Goal: Information Seeking & Learning: Learn about a topic

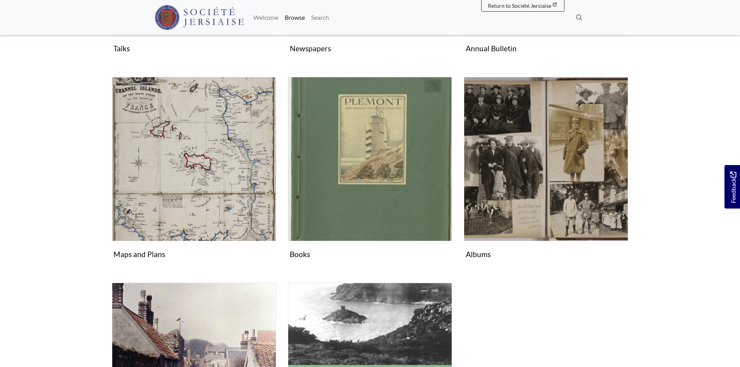
scroll to position [307, 0]
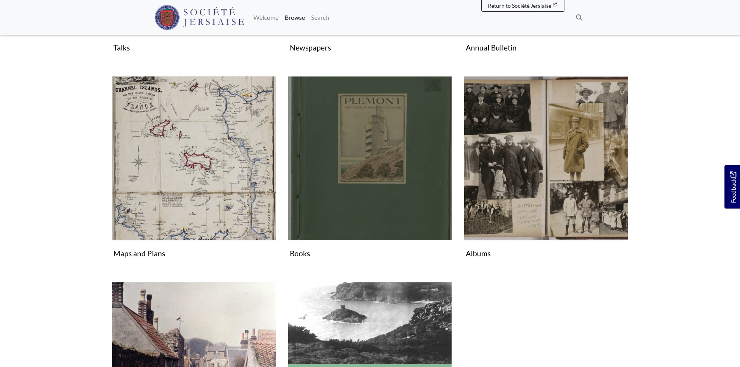
click at [315, 242] on figure "Books Collection" at bounding box center [370, 168] width 164 height 185
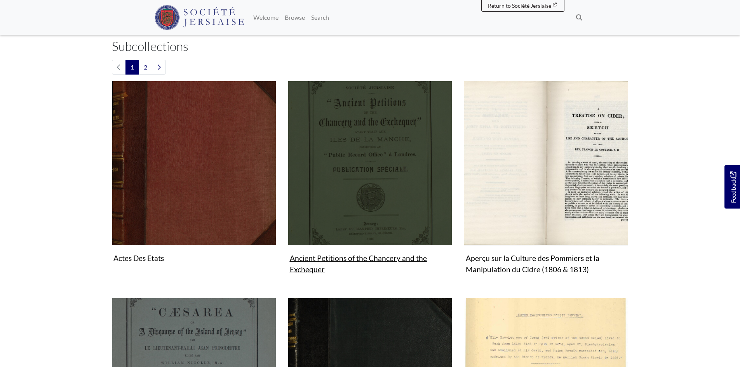
scroll to position [194, 0]
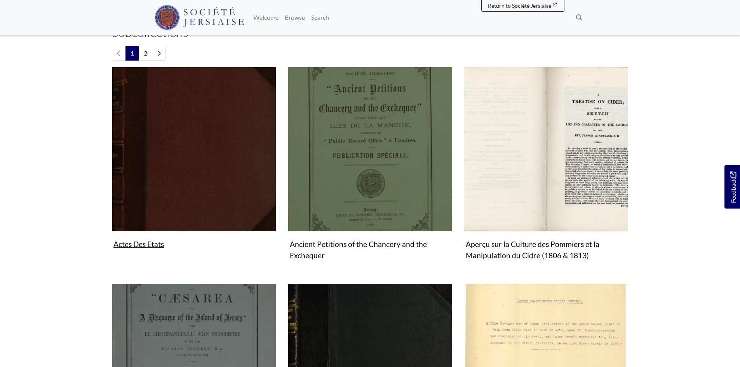
click at [157, 247] on figure "Actes Des Etats Collection" at bounding box center [194, 159] width 164 height 185
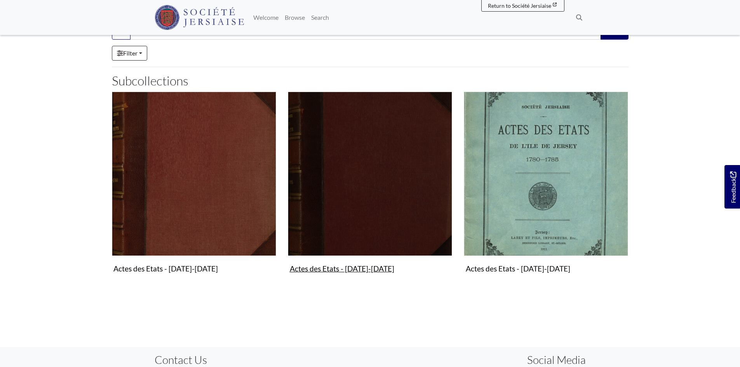
scroll to position [155, 0]
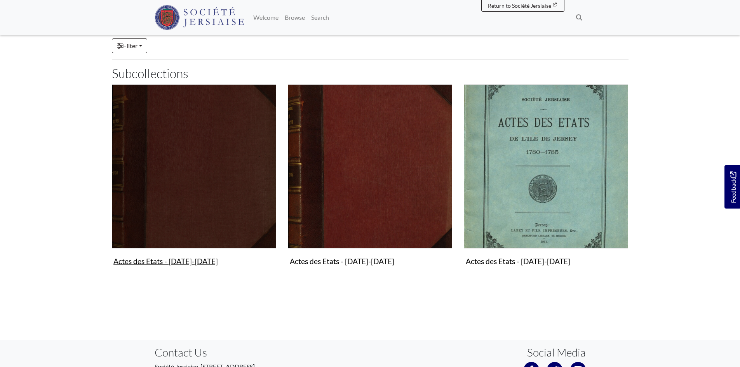
click at [167, 263] on figure "Actes des Etats - [DATE]-[DATE] Collection" at bounding box center [194, 176] width 164 height 185
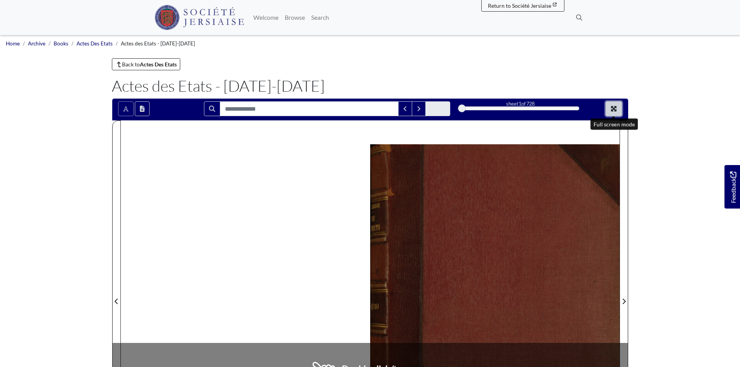
click at [616, 109] on icon "Full screen mode" at bounding box center [613, 109] width 6 height 6
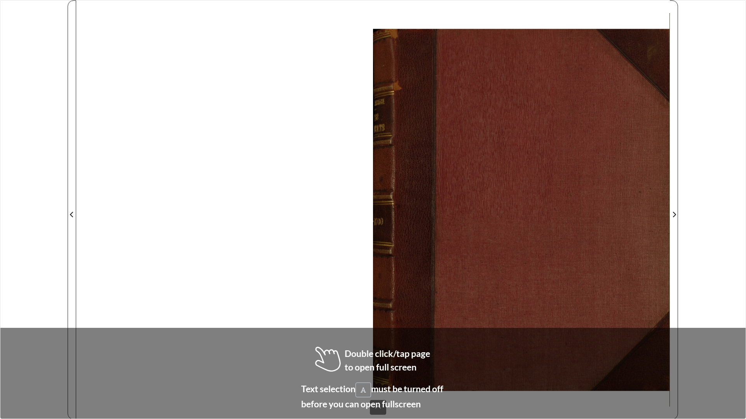
click at [317, 304] on div at bounding box center [372, 209] width 593 height 419
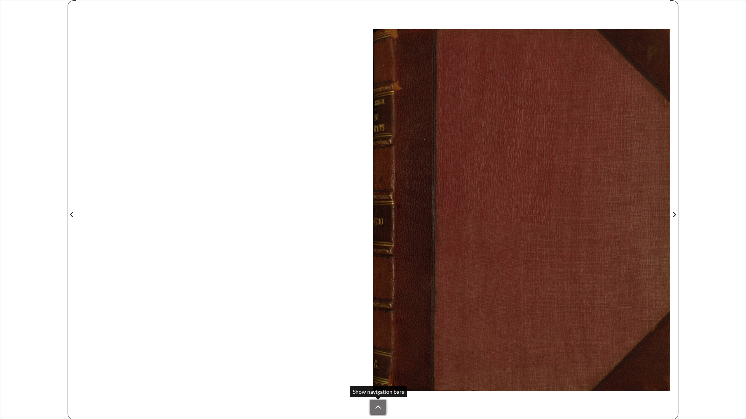
click at [381, 367] on button at bounding box center [378, 407] width 16 height 15
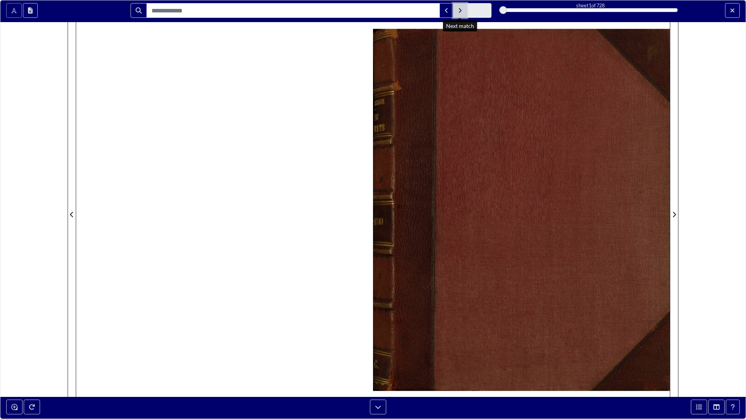
click at [459, 14] on button "Next Match" at bounding box center [460, 10] width 14 height 15
click at [374, 367] on button at bounding box center [378, 407] width 16 height 15
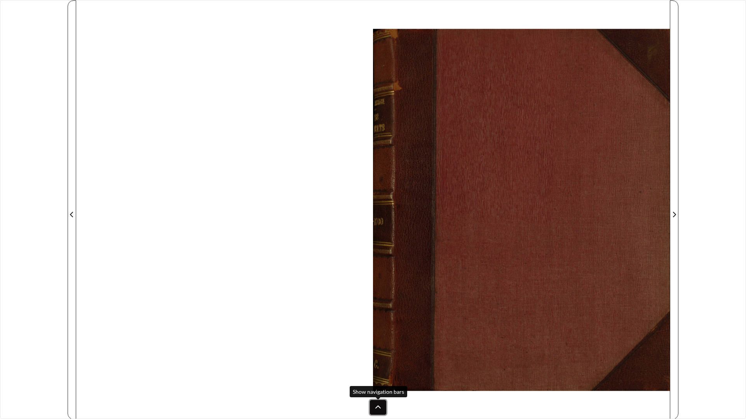
click at [379, 367] on icon at bounding box center [378, 408] width 6 height 6
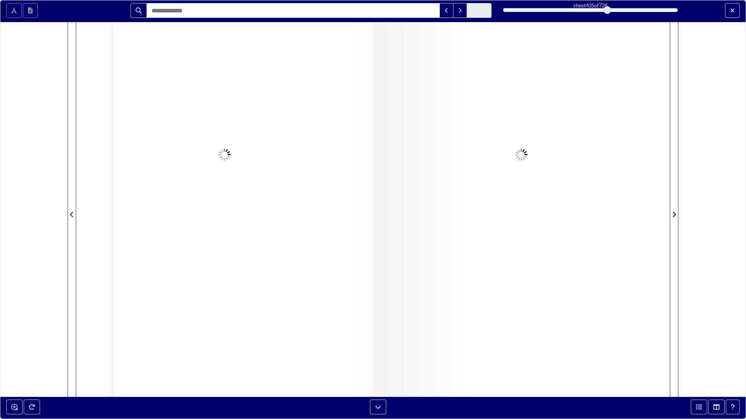
drag, startPoint x: 505, startPoint y: 10, endPoint x: 607, endPoint y: 12, distance: 101.8
click at [607, 12] on div at bounding box center [607, 10] width 8 height 8
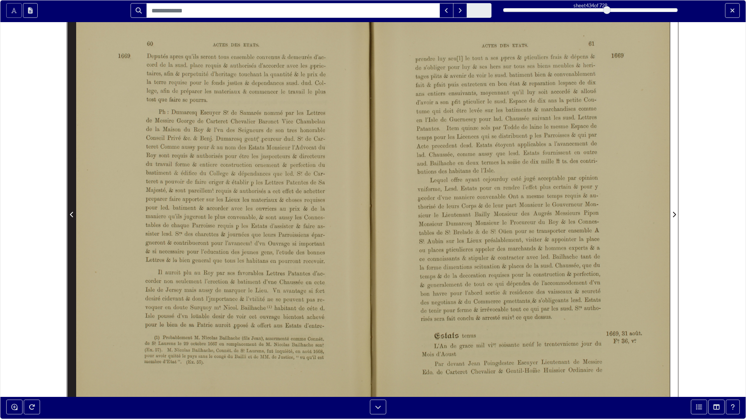
drag, startPoint x: 68, startPoint y: 223, endPoint x: 72, endPoint y: 217, distance: 7.2
click at [68, 223] on button "Previous Page" at bounding box center [72, 209] width 9 height 419
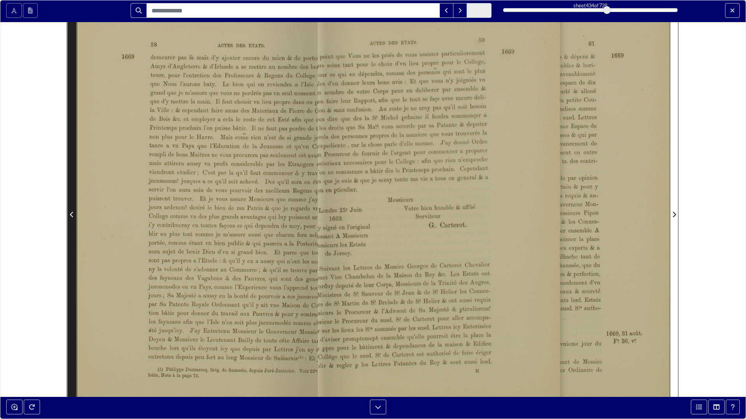
click at [72, 217] on icon "Previous Page" at bounding box center [72, 215] width 4 height 6
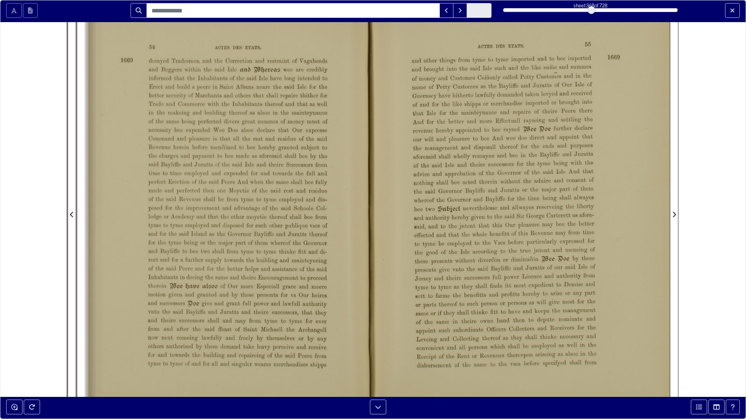
drag, startPoint x: 605, startPoint y: 10, endPoint x: 586, endPoint y: 13, distance: 20.0
click at [587, 13] on div at bounding box center [591, 10] width 8 height 8
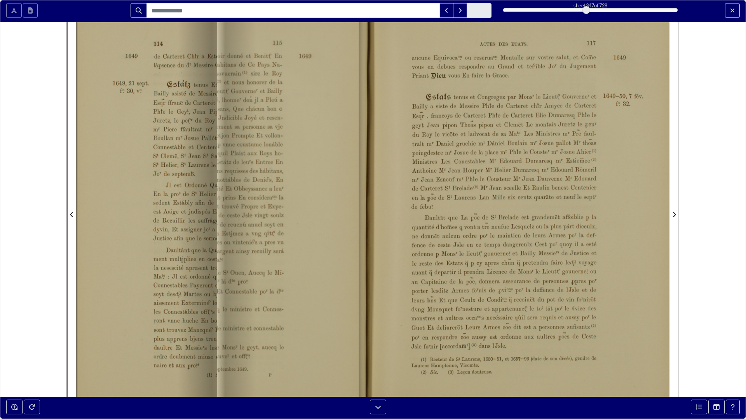
drag, startPoint x: 586, startPoint y: 9, endPoint x: 560, endPoint y: 10, distance: 26.1
click at [582, 10] on div at bounding box center [586, 10] width 8 height 8
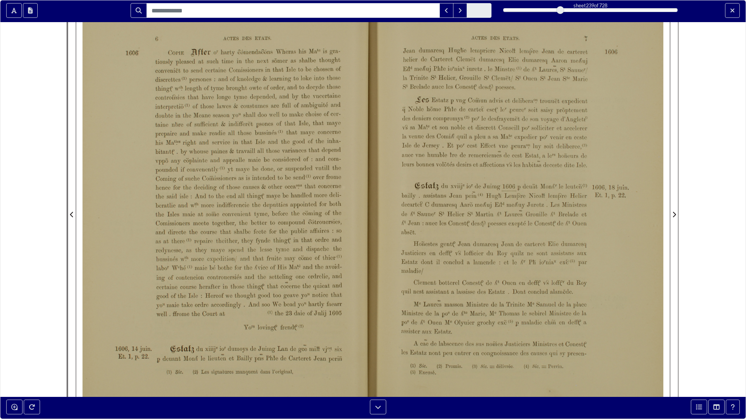
click at [564, 11] on div at bounding box center [560, 10] width 8 height 8
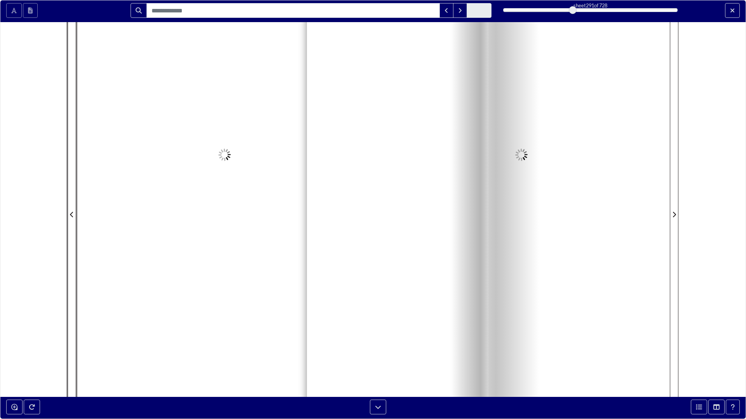
drag, startPoint x: 568, startPoint y: 11, endPoint x: 572, endPoint y: 10, distance: 4.8
click at [572, 10] on div at bounding box center [573, 10] width 8 height 8
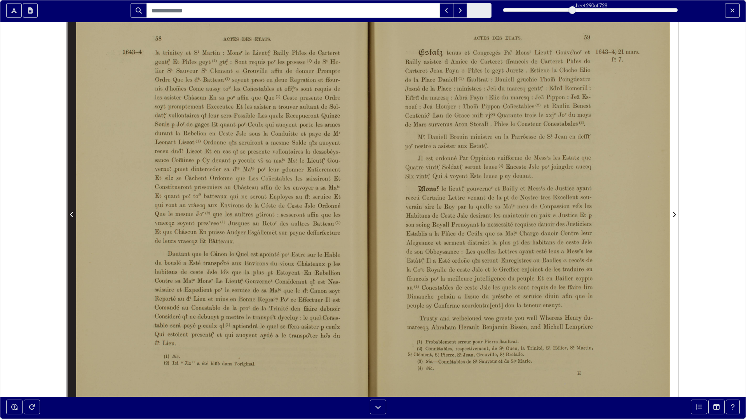
click at [73, 214] on icon "Previous Page" at bounding box center [72, 215] width 4 height 6
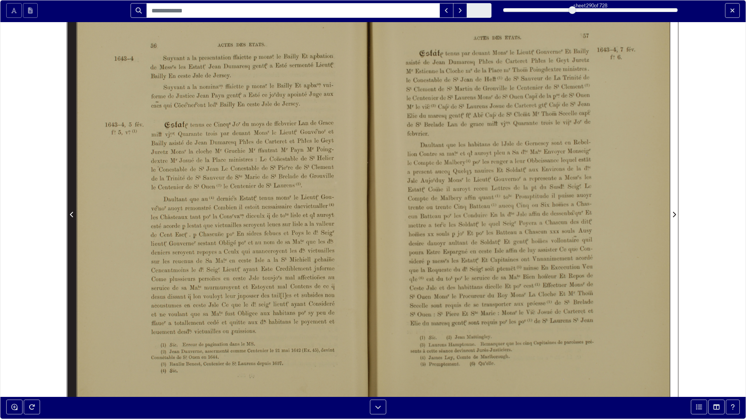
click at [73, 215] on icon "Previous Page" at bounding box center [72, 215] width 4 height 6
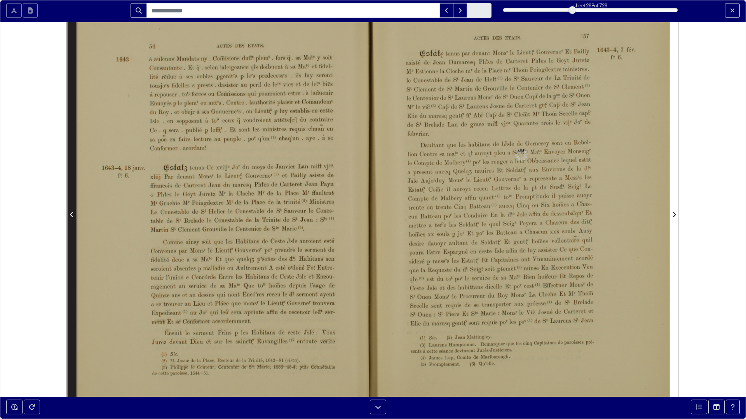
click at [73, 215] on icon "Previous Page" at bounding box center [72, 215] width 4 height 6
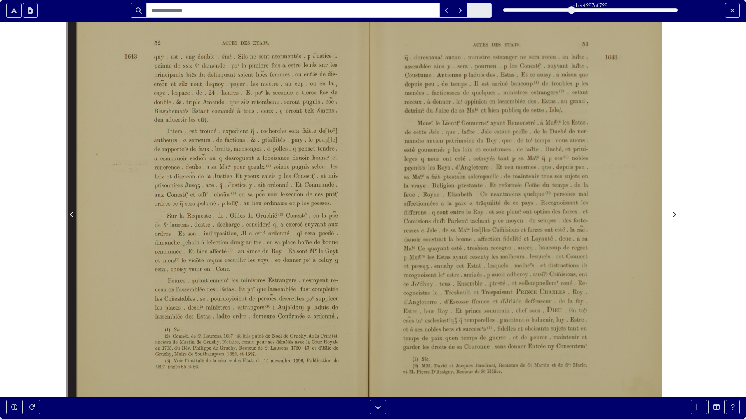
click at [73, 215] on icon "Previous Page" at bounding box center [72, 215] width 4 height 6
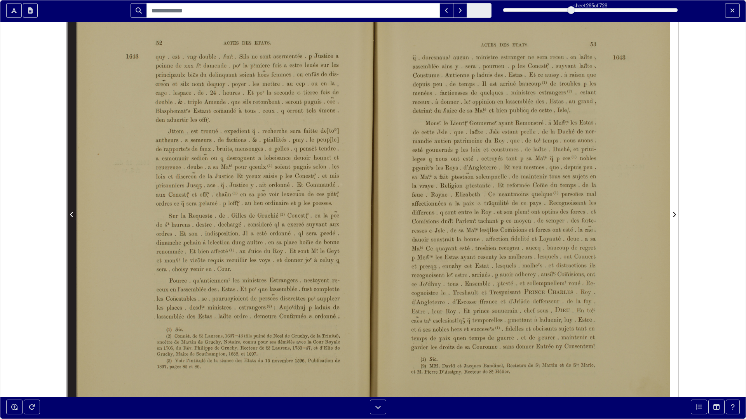
click at [73, 215] on icon "Previous Page" at bounding box center [72, 215] width 4 height 6
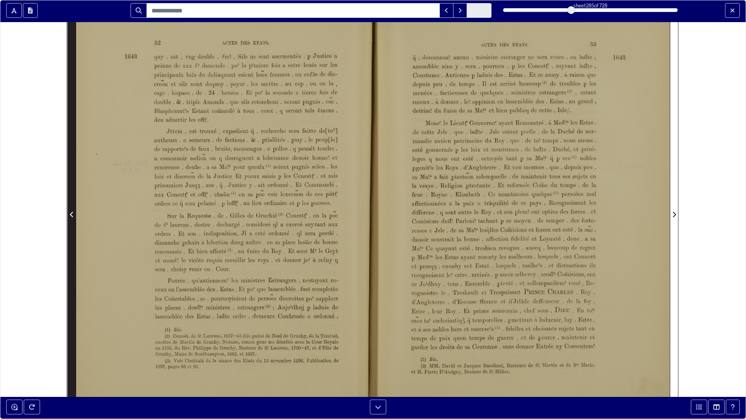
click at [72, 215] on icon "Previous Page" at bounding box center [72, 215] width 4 height 6
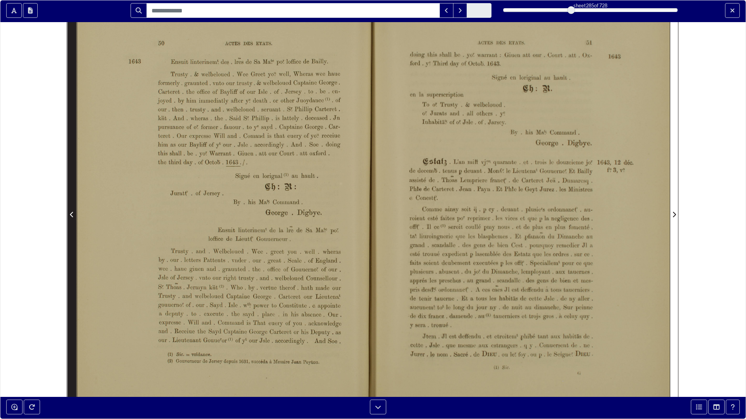
click at [73, 216] on icon "Previous Page" at bounding box center [72, 215] width 4 height 6
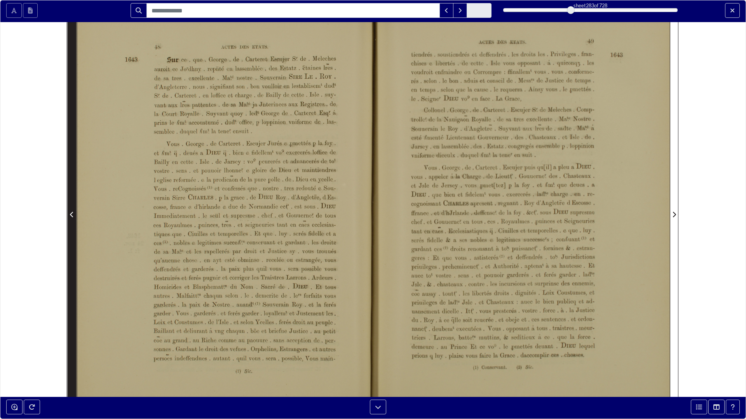
click at [69, 216] on span "Previous Page" at bounding box center [72, 214] width 8 height 9
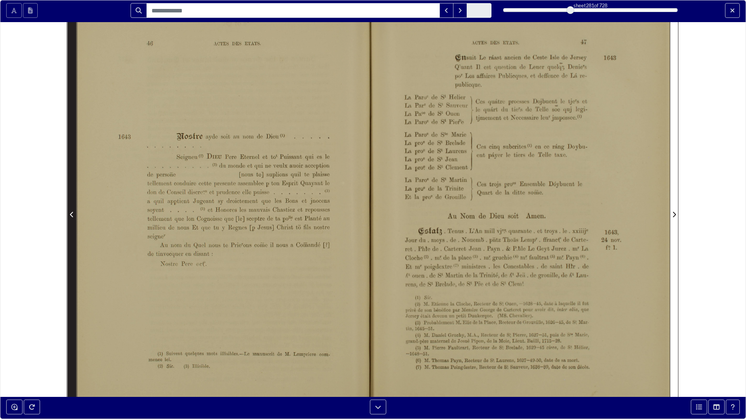
click at [69, 216] on span "Previous Page" at bounding box center [72, 214] width 8 height 9
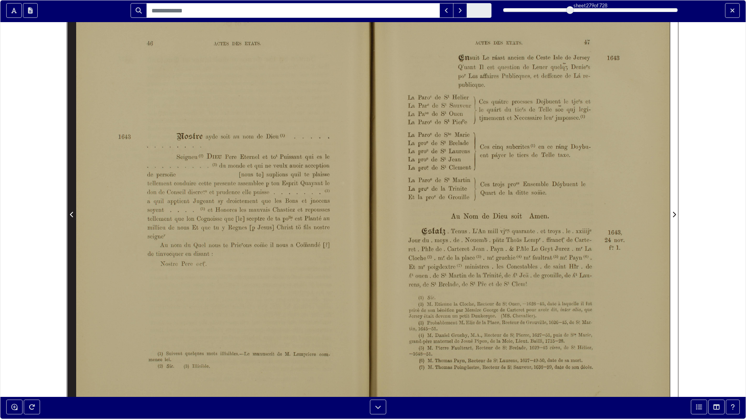
click at [69, 216] on span "Previous Page" at bounding box center [72, 214] width 8 height 9
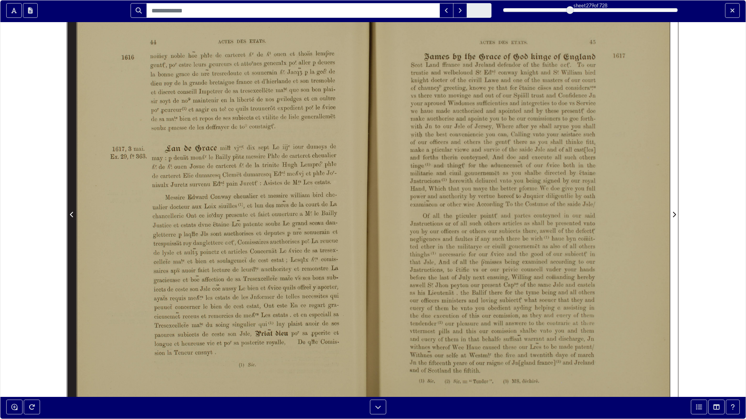
click at [69, 216] on span "Previous Page" at bounding box center [72, 214] width 8 height 9
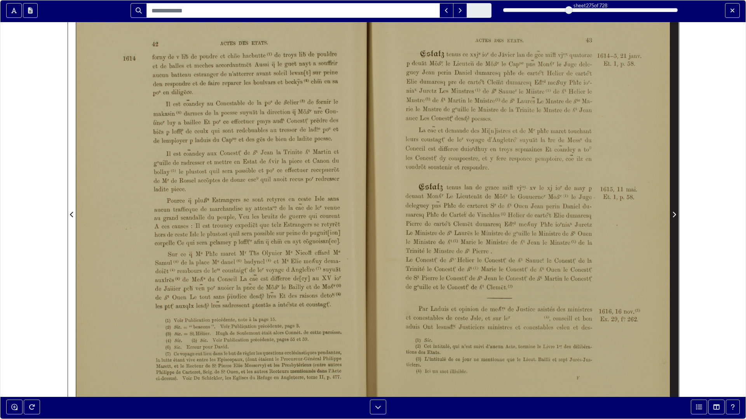
click at [675, 215] on icon "Next Page" at bounding box center [674, 215] width 4 height 6
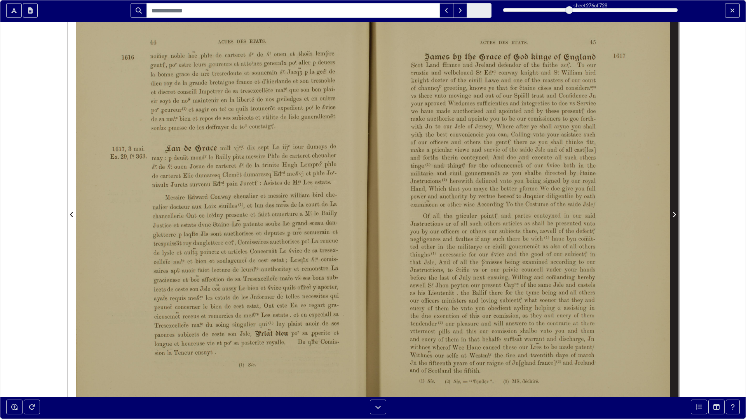
click at [675, 215] on icon "Next Page" at bounding box center [674, 215] width 4 height 6
